Goal: Task Accomplishment & Management: Use online tool/utility

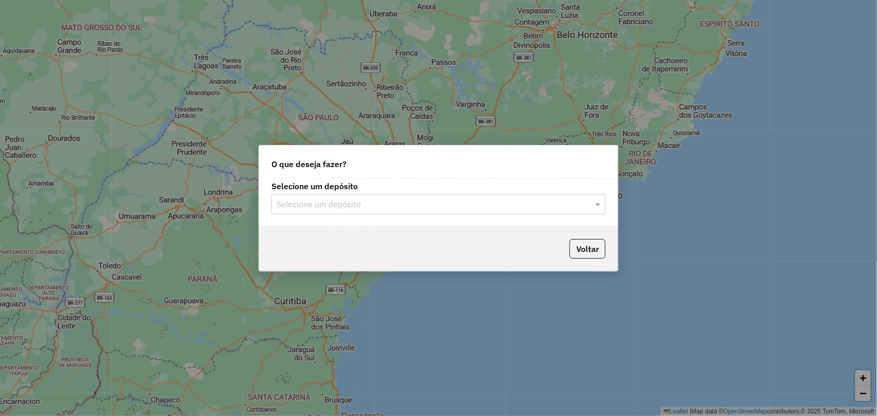
click at [515, 208] on input "text" at bounding box center [428, 204] width 303 height 12
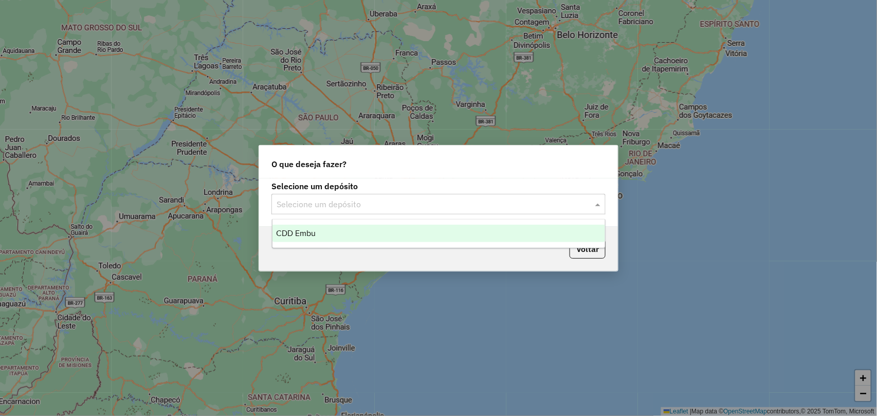
click at [387, 237] on div "CDD Embu" at bounding box center [439, 233] width 333 height 17
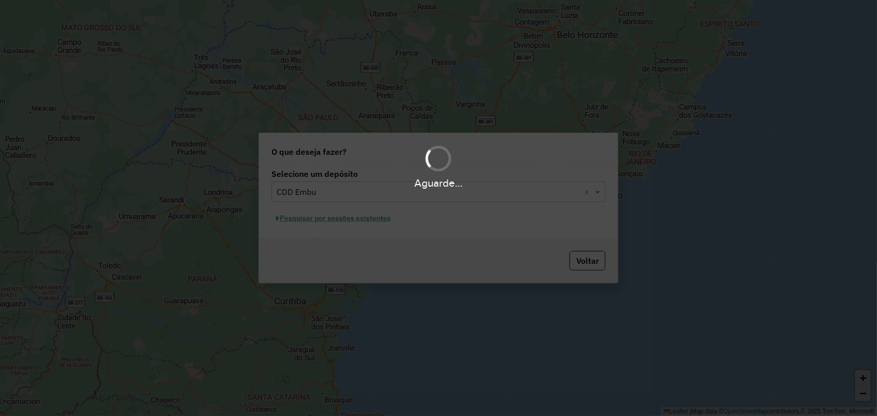
click at [358, 211] on div "Aguarde..." at bounding box center [438, 208] width 877 height 416
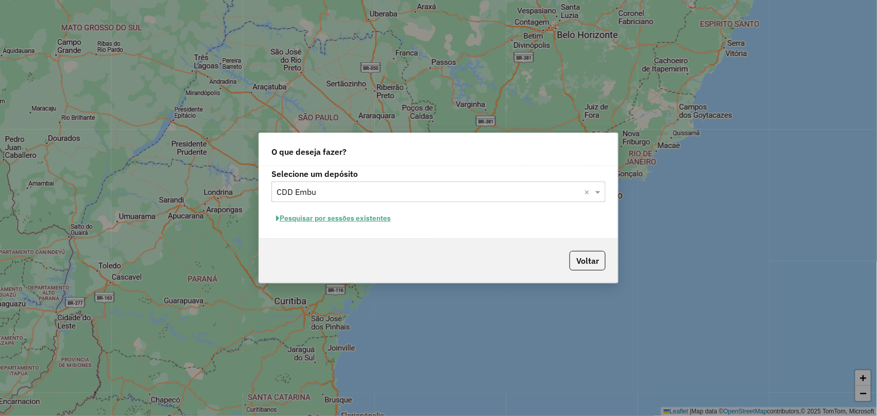
click at [358, 216] on button "Pesquisar por sessões existentes" at bounding box center [334, 218] width 124 height 16
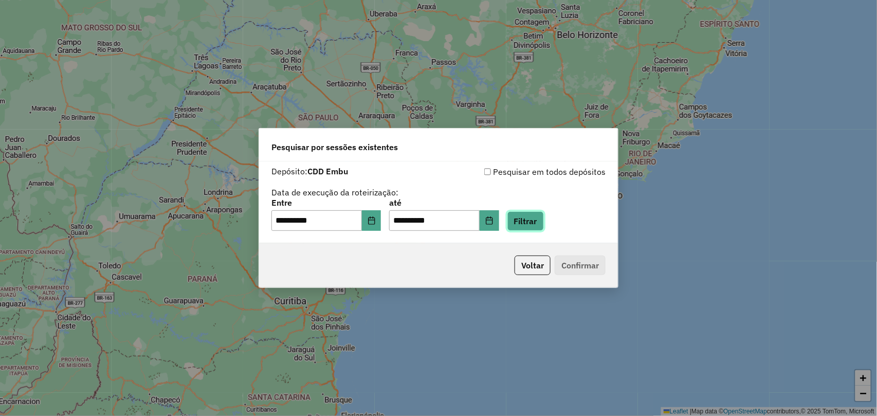
click at [544, 213] on button "Filtrar" at bounding box center [526, 221] width 37 height 20
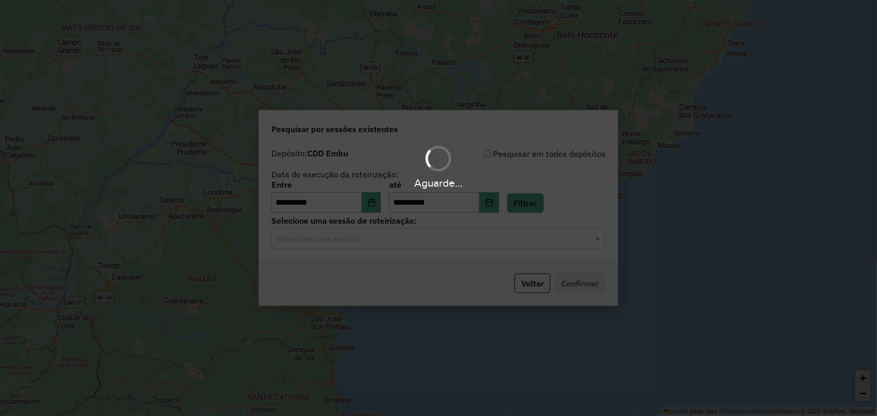
click at [513, 245] on div "Aguarde..." at bounding box center [438, 208] width 877 height 416
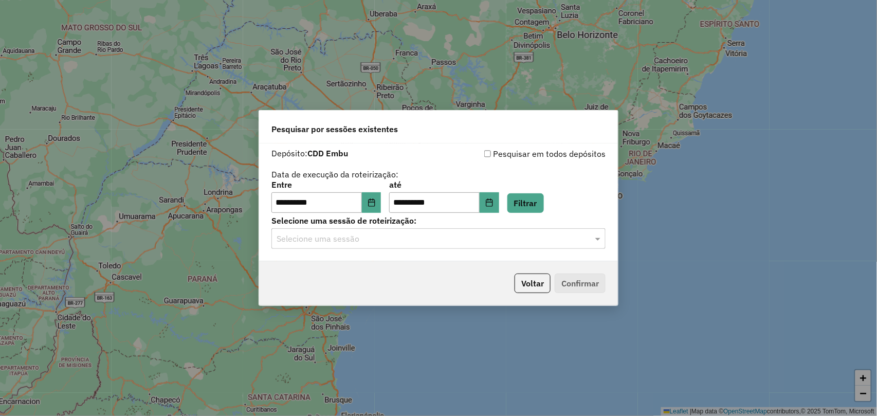
click at [466, 242] on input "text" at bounding box center [428, 239] width 303 height 12
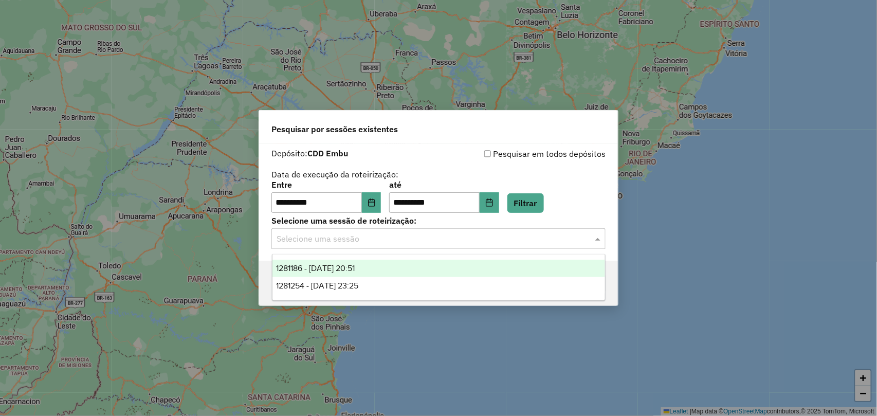
click at [387, 270] on div "1281186 - 23/09/2025 20:51" at bounding box center [439, 268] width 333 height 17
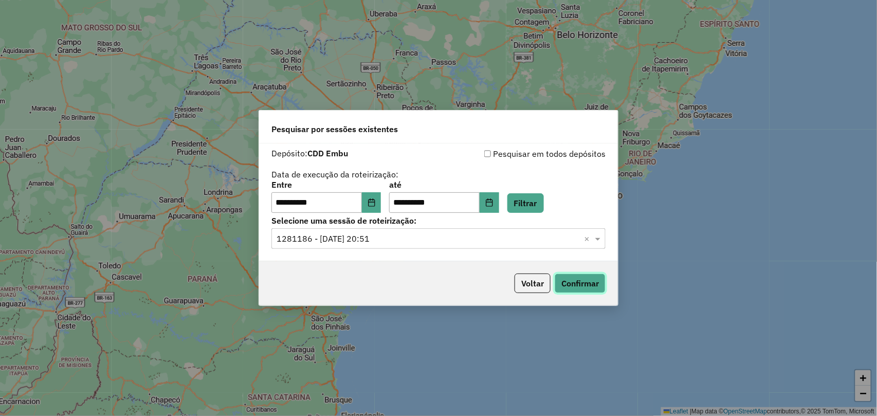
click at [576, 277] on button "Confirmar" at bounding box center [580, 284] width 51 height 20
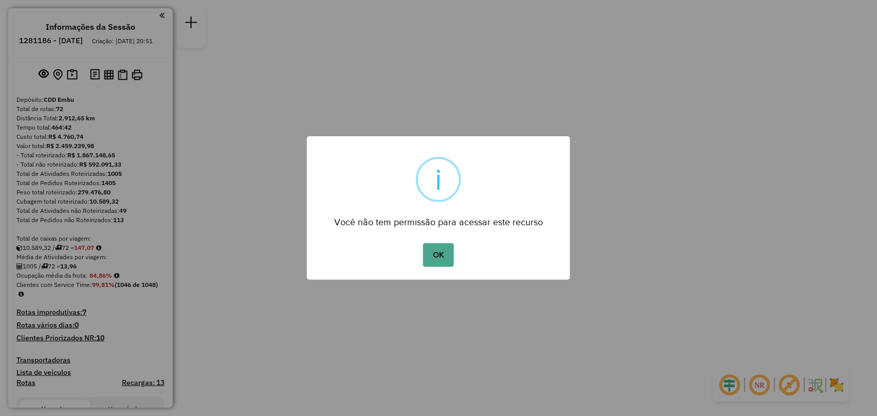
click at [449, 272] on div "× i Você não tem permissão para acessar este recurso OK No Cancel" at bounding box center [438, 207] width 263 height 143
click at [441, 258] on button "OK" at bounding box center [438, 255] width 30 height 24
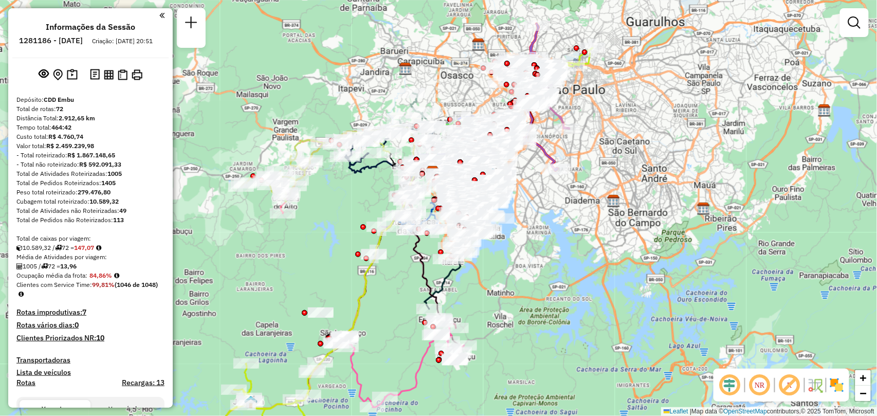
scroll to position [3428, 0]
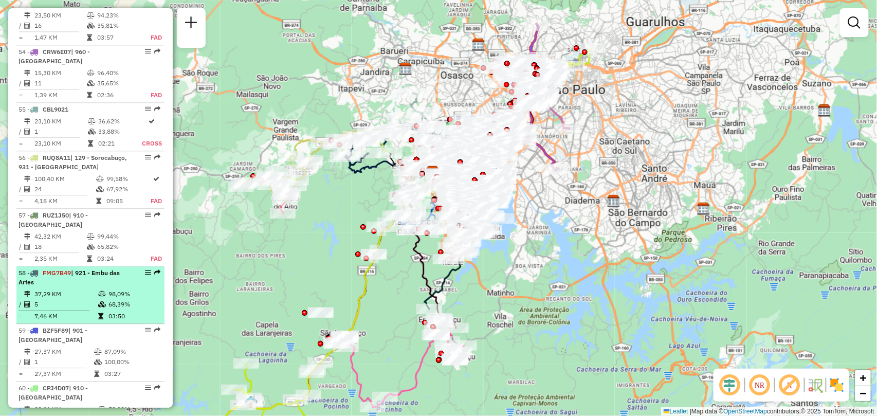
select select "**********"
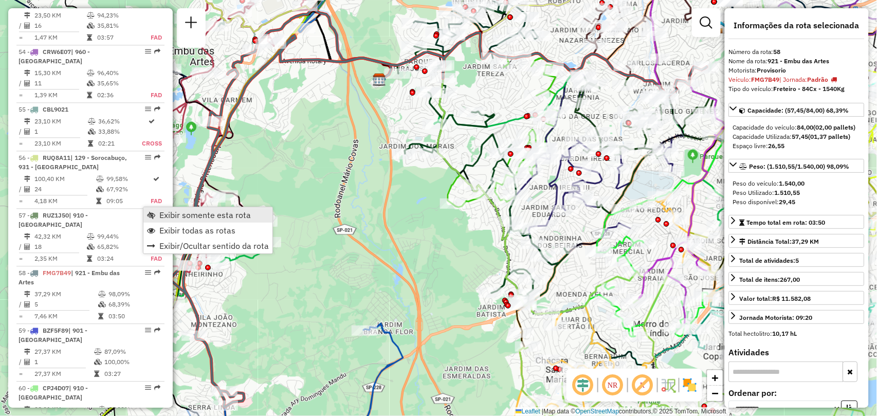
click at [172, 211] on span "Exibir somente esta rota" at bounding box center [205, 215] width 92 height 8
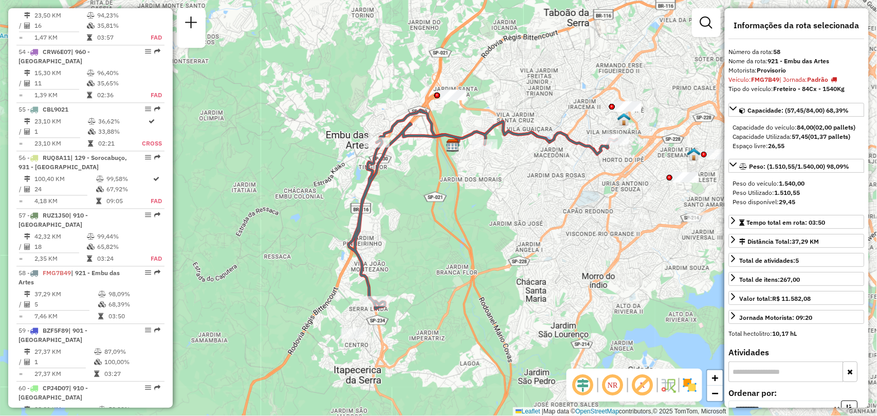
click at [679, 383] on img at bounding box center [679, 385] width 5 height 16
click at [698, 379] on div "NR R" at bounding box center [635, 385] width 136 height 33
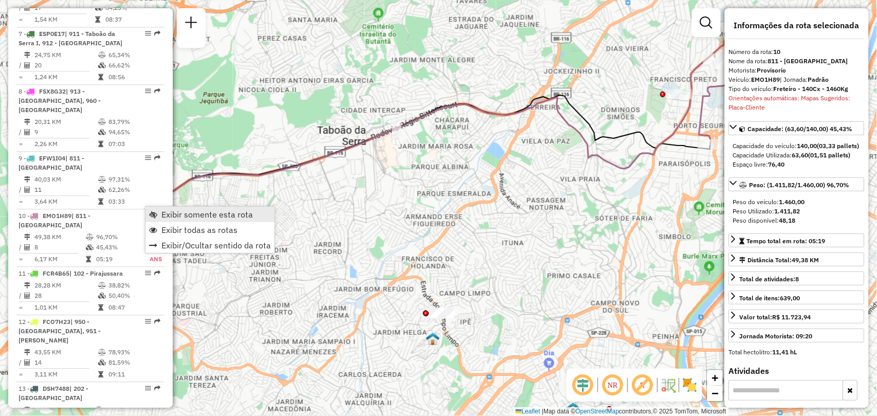
click at [179, 215] on span "Exibir somente esta rota" at bounding box center [207, 214] width 92 height 8
click at [622, 392] on em at bounding box center [613, 385] width 25 height 25
click at [574, 387] on em at bounding box center [583, 385] width 25 height 25
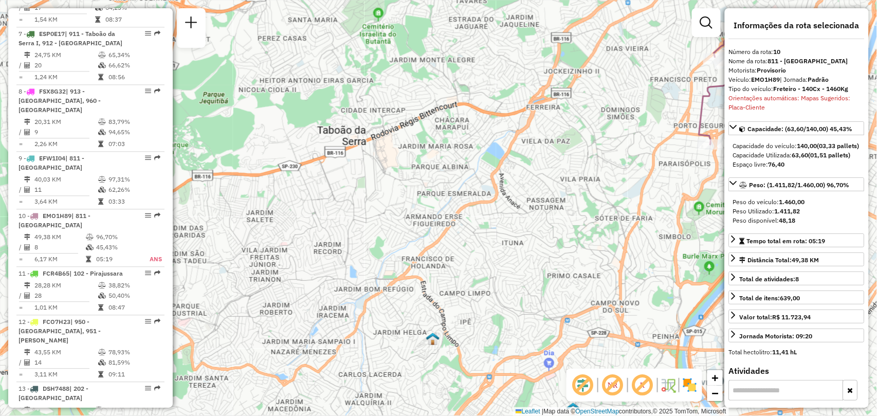
click at [612, 389] on em at bounding box center [613, 385] width 25 height 25
click at [683, 394] on div "NR R" at bounding box center [635, 385] width 136 height 33
click at [689, 389] on img at bounding box center [690, 385] width 16 height 16
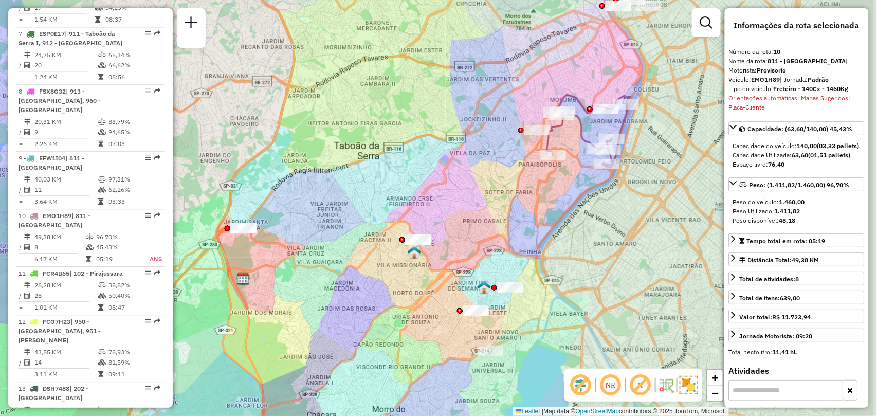
drag, startPoint x: 639, startPoint y: 167, endPoint x: 547, endPoint y: 188, distance: 93.9
click at [547, 188] on div "Janela de atendimento Grade de atendimento Capacidade Transportadoras Veículos …" at bounding box center [438, 208] width 877 height 416
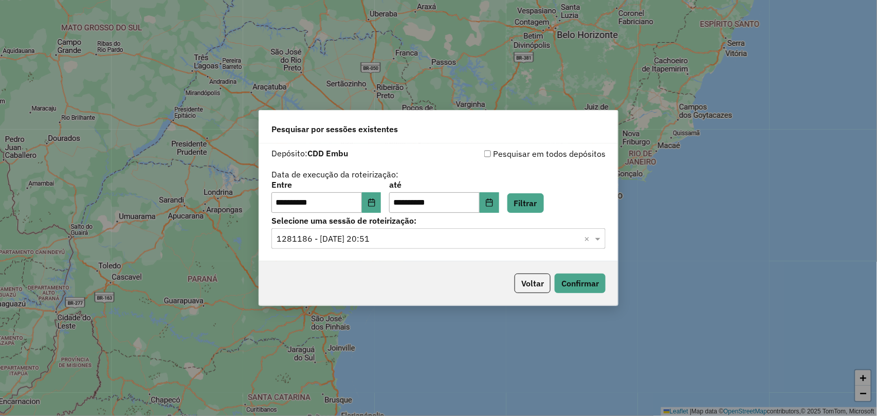
click at [529, 224] on label "Selecione uma sessão de roteirização:" at bounding box center [439, 220] width 334 height 12
click at [523, 251] on div "**********" at bounding box center [438, 202] width 359 height 118
click at [507, 227] on label "Selecione uma sessão de roteirização:" at bounding box center [439, 220] width 334 height 12
click at [533, 248] on div "Selecione uma sessão × 1281186 - 23/09/2025 20:51 ×" at bounding box center [439, 238] width 334 height 21
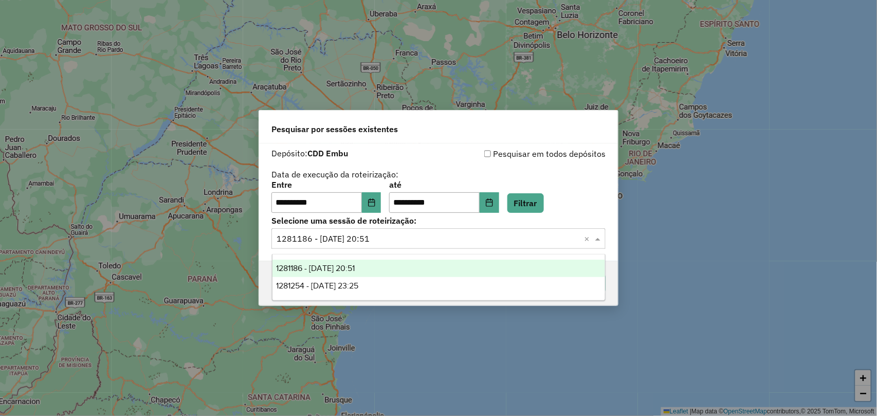
click at [389, 270] on div "1281186 - 23/09/2025 20:51" at bounding box center [439, 268] width 333 height 17
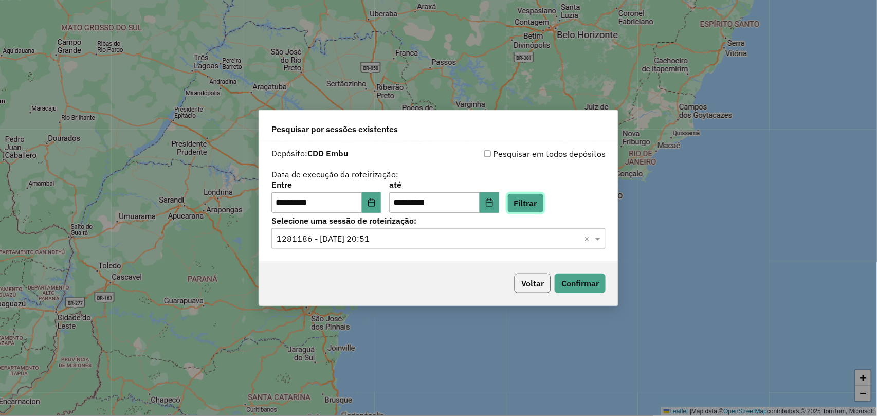
click at [544, 198] on button "Filtrar" at bounding box center [526, 203] width 37 height 20
click at [600, 280] on button "Confirmar" at bounding box center [580, 284] width 51 height 20
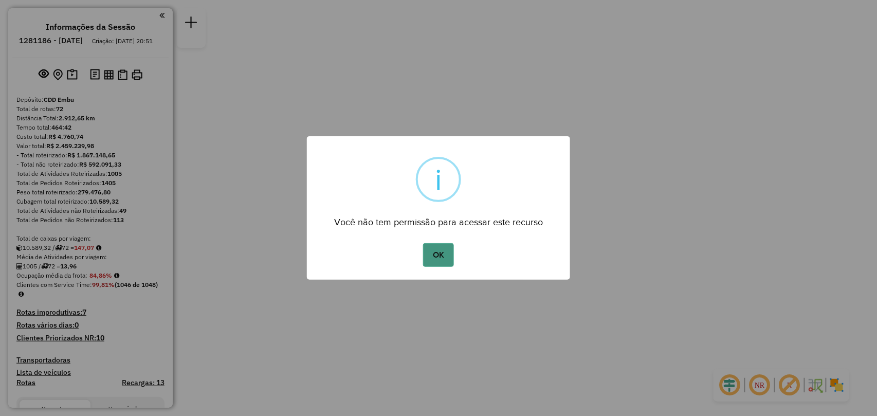
click at [426, 258] on button "OK" at bounding box center [438, 255] width 30 height 24
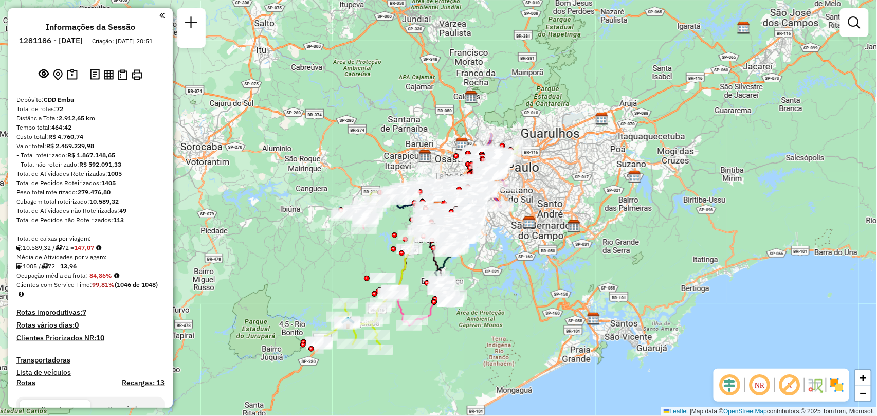
scroll to position [2047, 0]
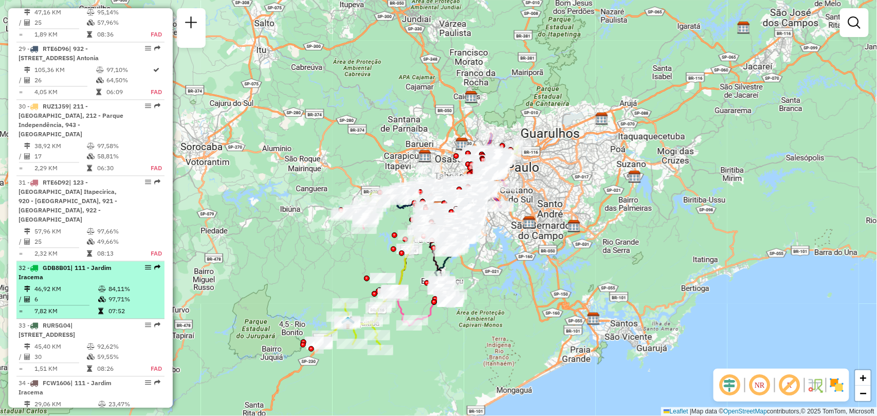
select select "**********"
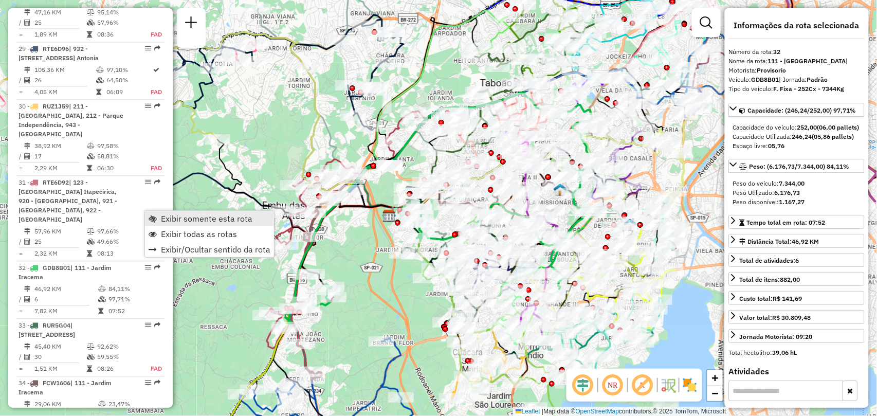
click at [207, 214] on span "Exibir somente esta rota" at bounding box center [207, 218] width 92 height 8
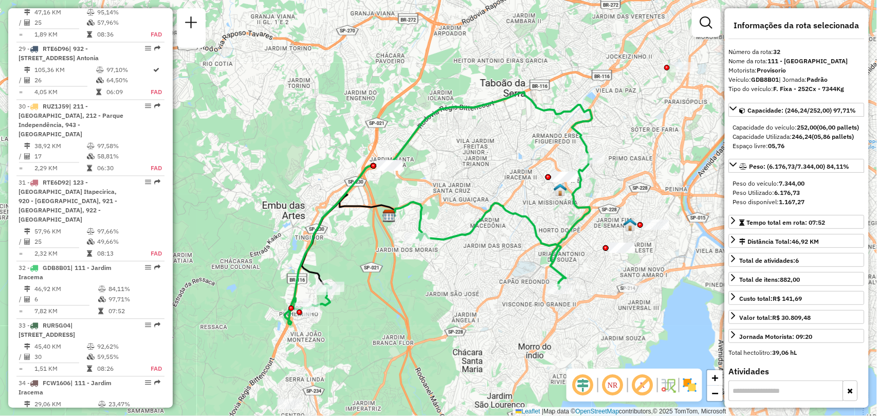
click at [695, 385] on img at bounding box center [690, 385] width 16 height 16
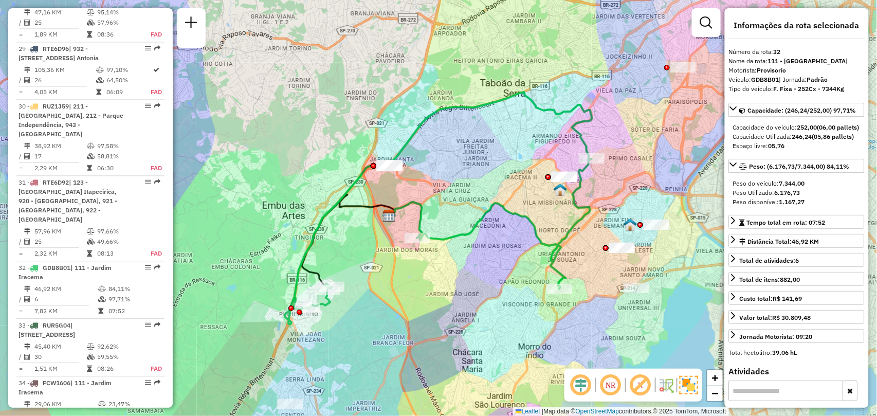
click at [583, 388] on em at bounding box center [581, 385] width 25 height 25
click at [575, 385] on em at bounding box center [581, 385] width 25 height 25
click at [614, 384] on em at bounding box center [611, 385] width 25 height 25
drag, startPoint x: 606, startPoint y: 384, endPoint x: 630, endPoint y: 383, distance: 24.2
click at [606, 384] on em at bounding box center [611, 385] width 25 height 25
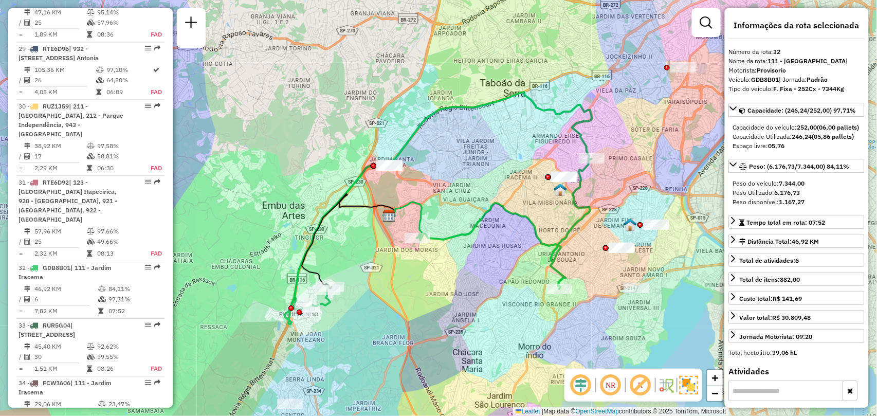
click at [647, 383] on em at bounding box center [640, 385] width 25 height 25
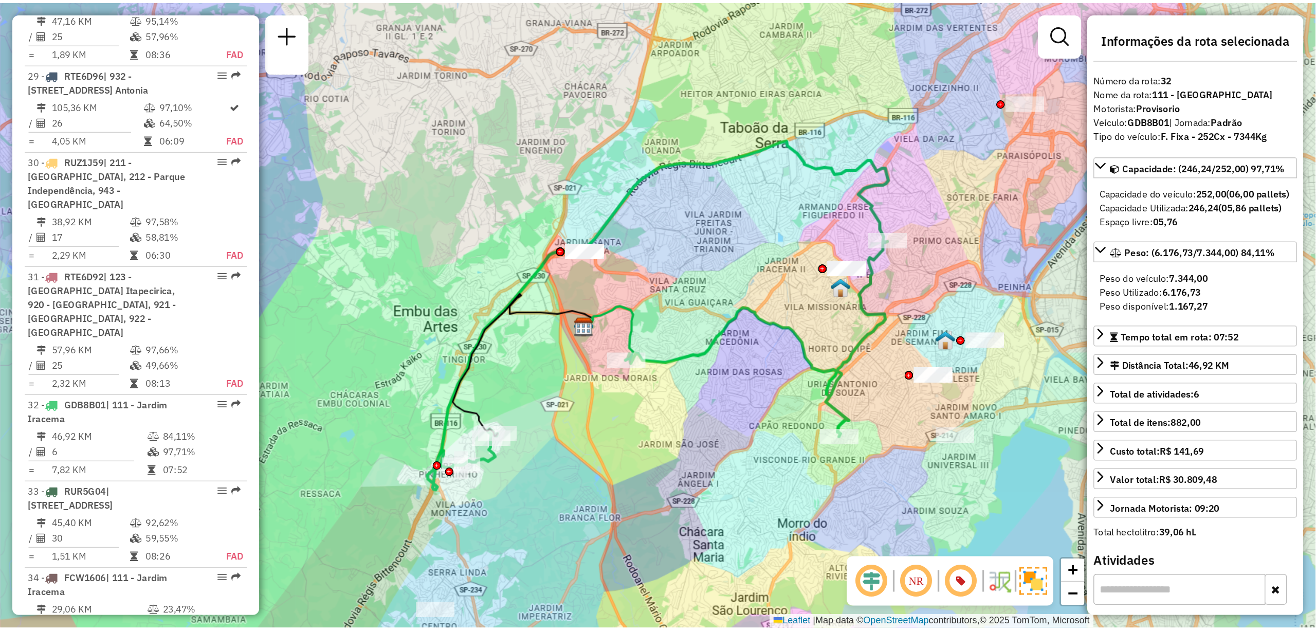
scroll to position [3851, 0]
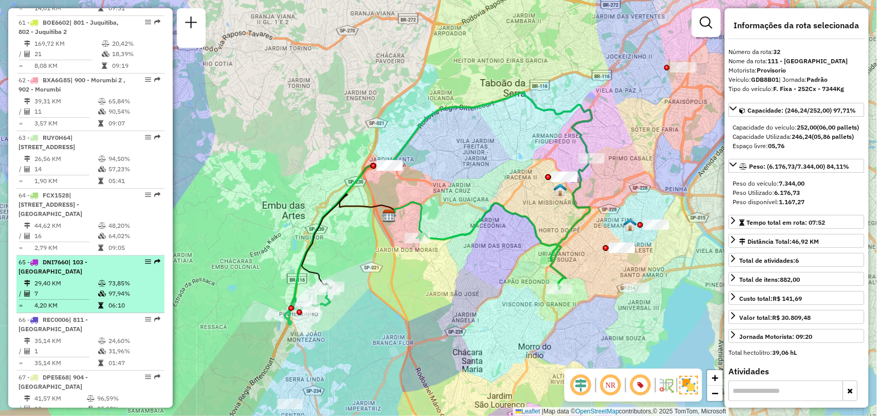
click at [149, 259] on div at bounding box center [145, 262] width 31 height 6
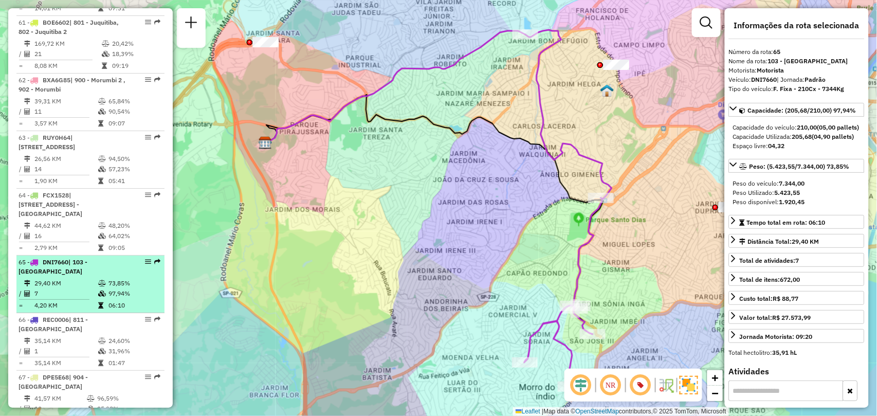
click at [145, 259] on em at bounding box center [148, 262] width 6 height 6
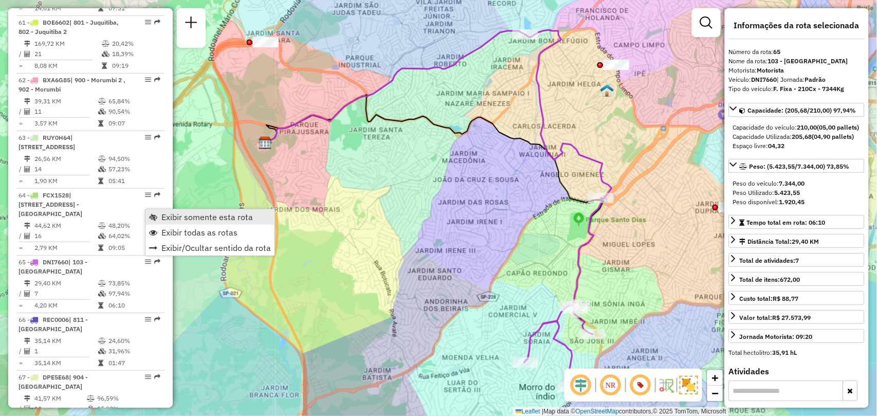
click at [171, 214] on span "Exibir somente esta rota" at bounding box center [207, 217] width 92 height 8
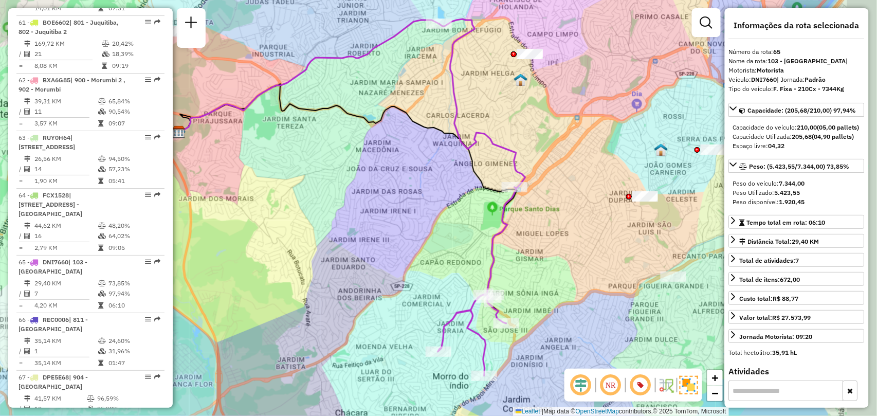
drag, startPoint x: 607, startPoint y: 133, endPoint x: 518, endPoint y: 122, distance: 89.1
click at [518, 122] on div "Janela de atendimento Grade de atendimento Capacidade Transportadoras Veículos …" at bounding box center [438, 208] width 877 height 416
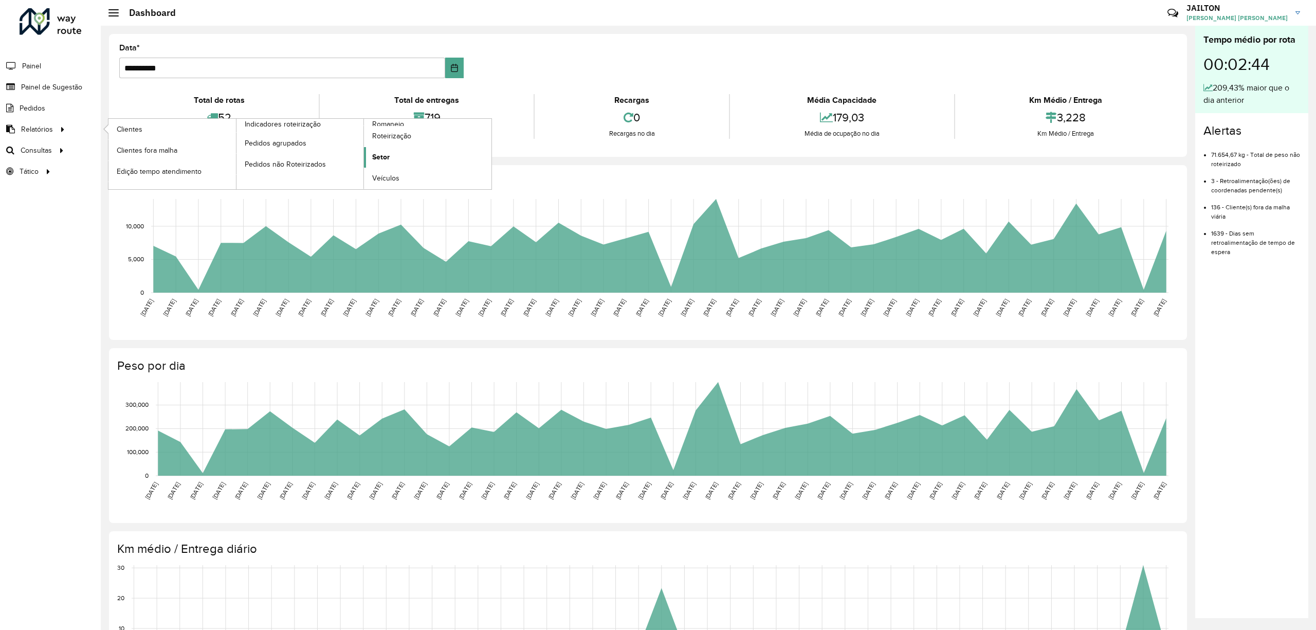
click at [397, 167] on link "Setor" at bounding box center [428, 157] width 128 height 21
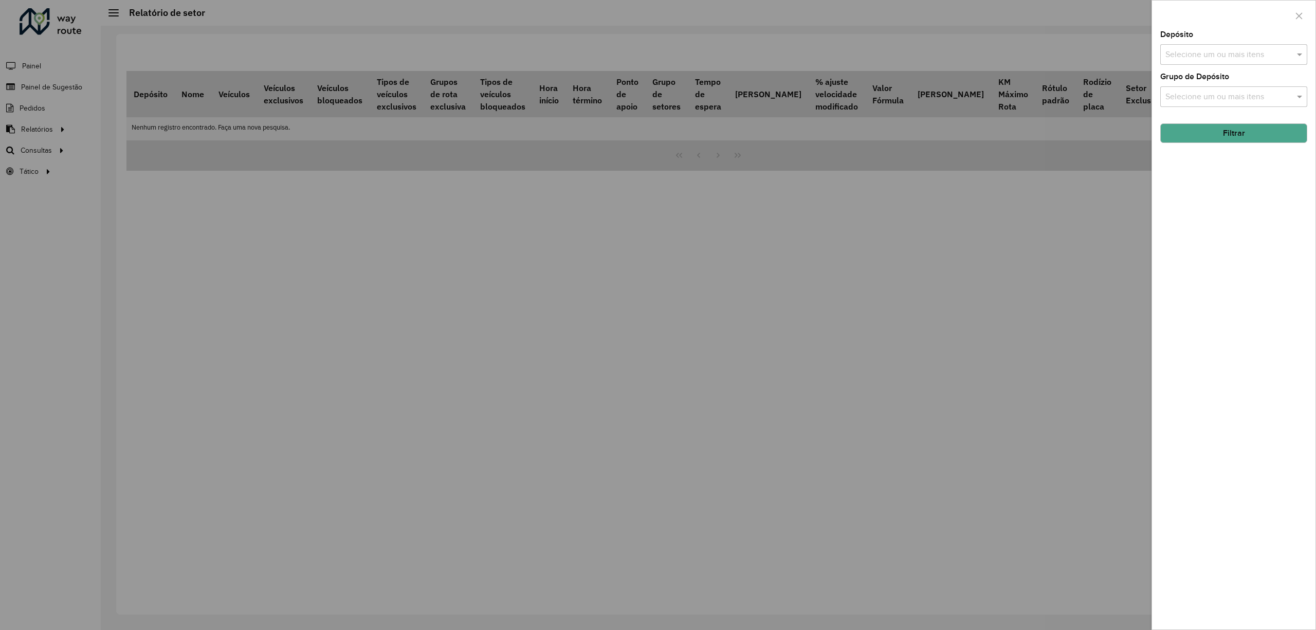
click at [1249, 52] on input "text" at bounding box center [1229, 55] width 132 height 12
click at [1224, 111] on div "CDD Embu" at bounding box center [1234, 105] width 146 height 17
click at [1227, 97] on div "Selecionar Todos Limpar seleção" at bounding box center [1234, 87] width 146 height 22
click at [1235, 208] on div "Depósito Selecione um ou mais itens CDD Embu × × Grupo de Depósito Selecione um…" at bounding box center [1234, 330] width 164 height 599
click at [1243, 86] on div "Selecione um ou mais itens" at bounding box center [1234, 96] width 147 height 21
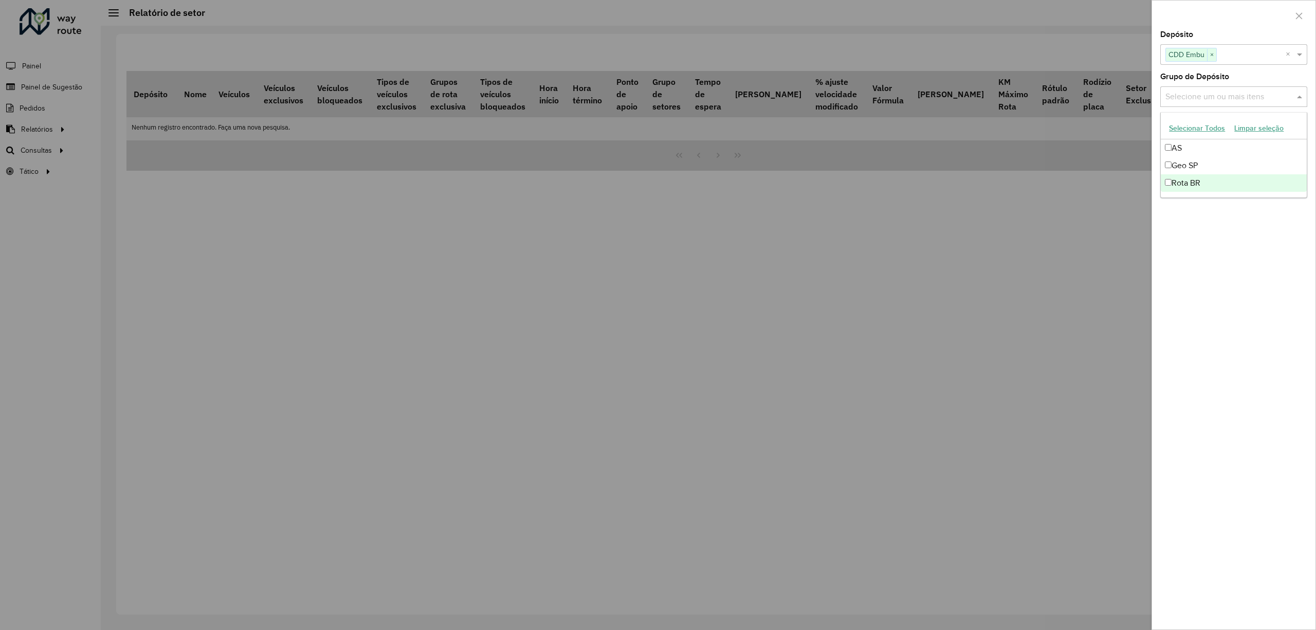
click at [1208, 180] on div "Rota BR" at bounding box center [1234, 182] width 146 height 17
drag, startPoint x: 1210, startPoint y: 313, endPoint x: 1239, endPoint y: 217, distance: 100.4
click at [1218, 311] on div "Depósito Selecione um ou mais itens CDD Embu × × Grupo de Depósito Selecione um…" at bounding box center [1234, 330] width 164 height 599
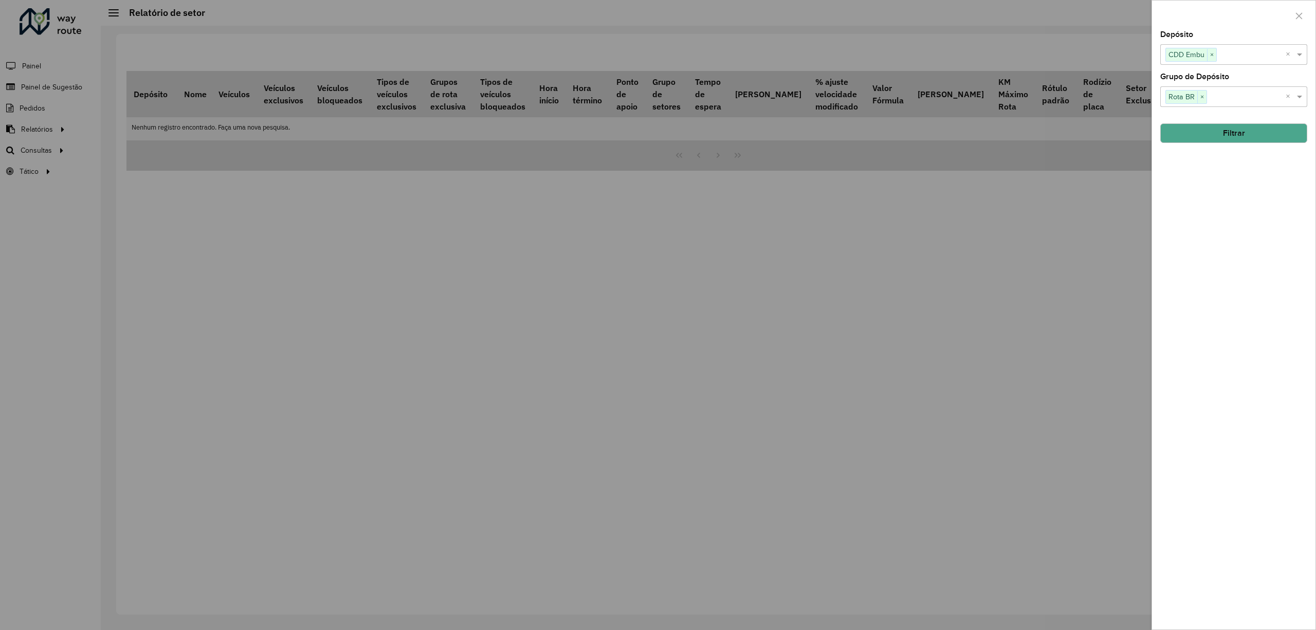
click at [1233, 129] on button "Filtrar" at bounding box center [1234, 133] width 147 height 20
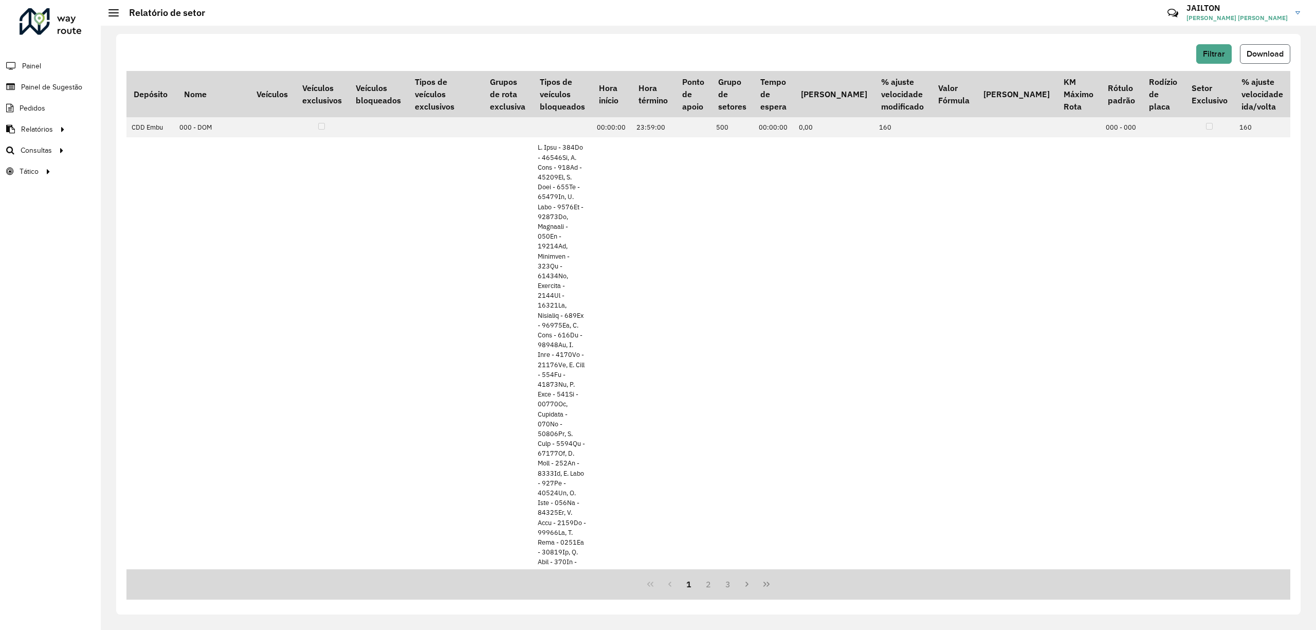
click at [1278, 56] on span "Download" at bounding box center [1265, 53] width 37 height 9
